Goal: Transaction & Acquisition: Purchase product/service

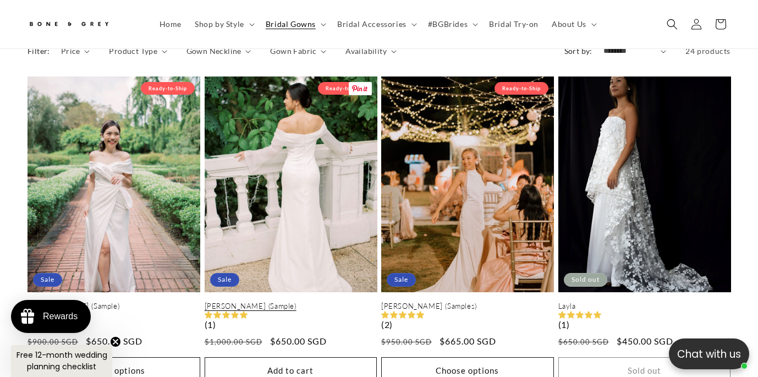
scroll to position [0, 507]
click at [314, 301] on link "[PERSON_NAME] (Sample)" at bounding box center [291, 305] width 173 height 9
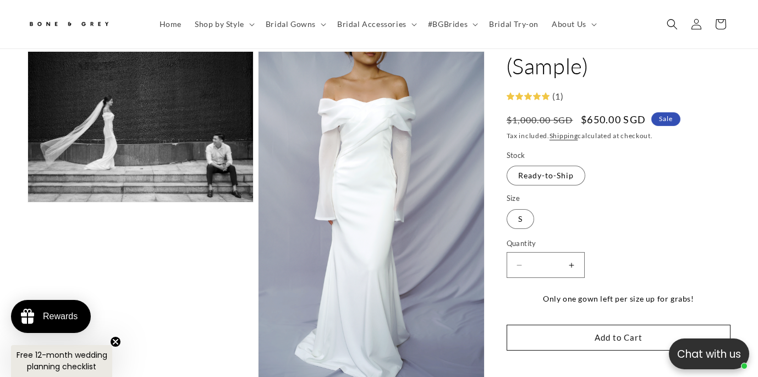
scroll to position [0, 507]
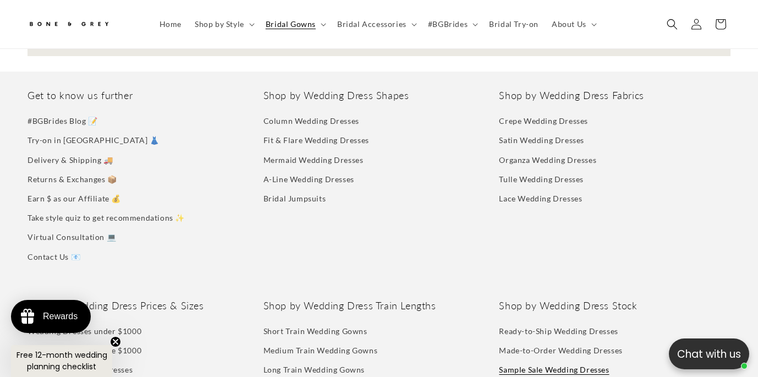
scroll to position [2526, 0]
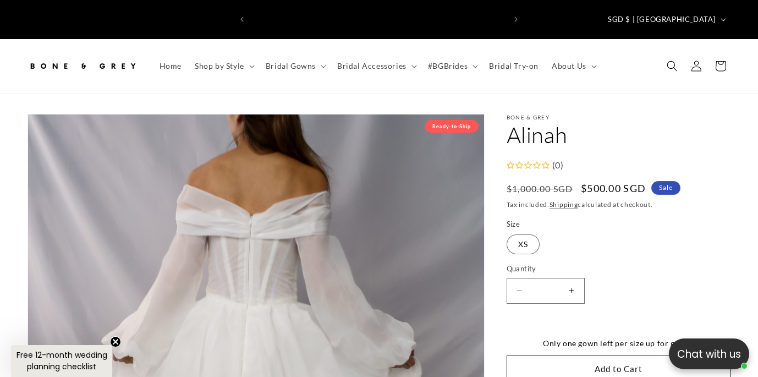
select select "**********"
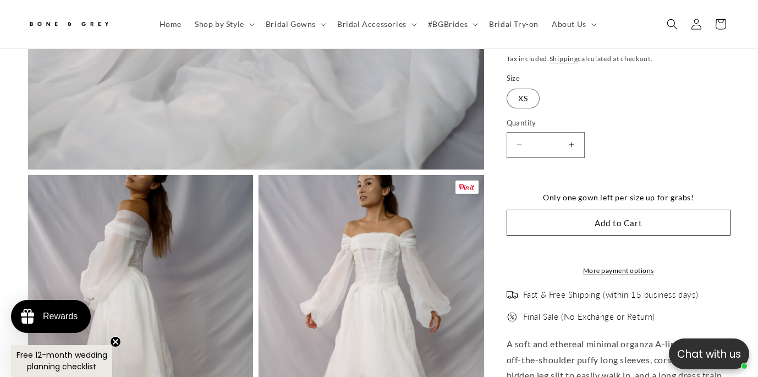
scroll to position [714, 0]
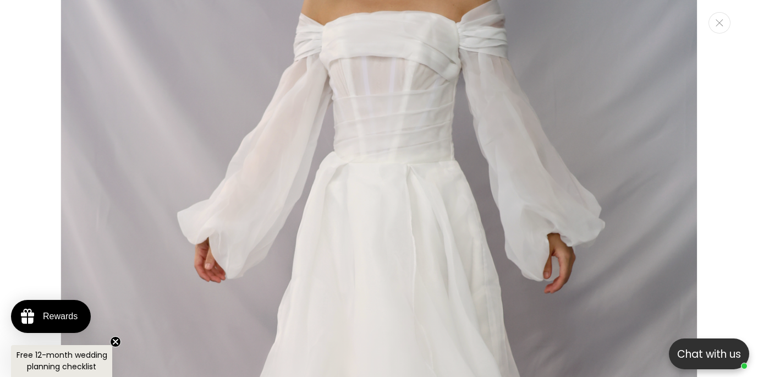
scroll to position [0, 0]
